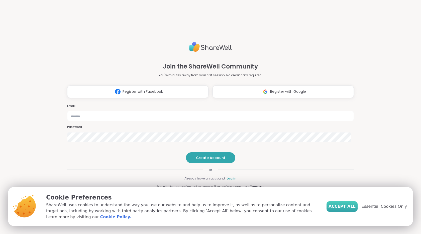
click at [346, 209] on span "Accept All" at bounding box center [341, 207] width 27 height 6
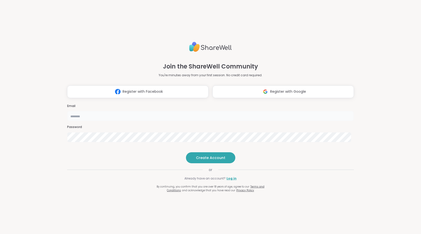
click at [217, 111] on input "email" at bounding box center [210, 116] width 287 height 10
type input "**********"
click at [210, 161] on span "Create Account" at bounding box center [210, 158] width 29 height 5
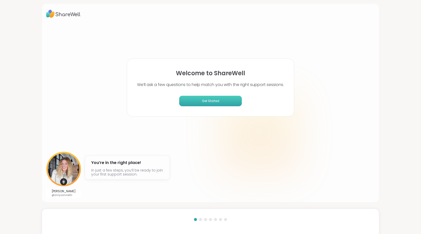
click at [215, 101] on span "Get Started" at bounding box center [210, 101] width 59 height 5
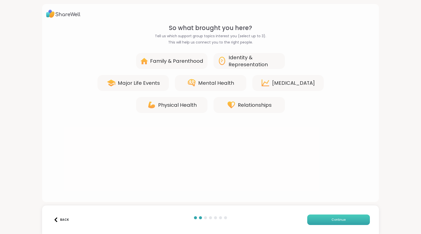
click at [335, 220] on span "Continue" at bounding box center [338, 220] width 14 height 5
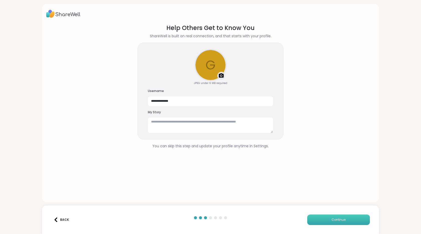
click at [335, 220] on span "Continue" at bounding box center [338, 220] width 14 height 5
